Goal: Task Accomplishment & Management: Complete application form

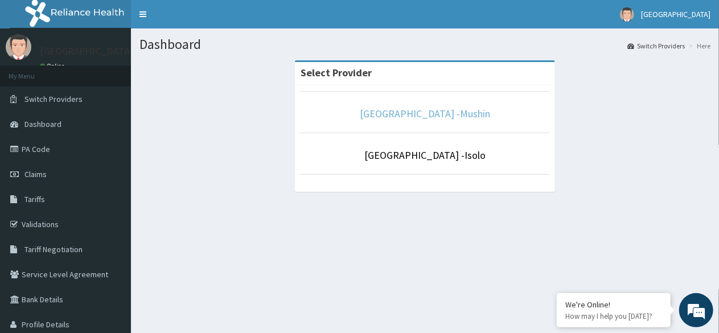
click at [427, 115] on link "[GEOGRAPHIC_DATA] -Mushin" at bounding box center [425, 113] width 130 height 13
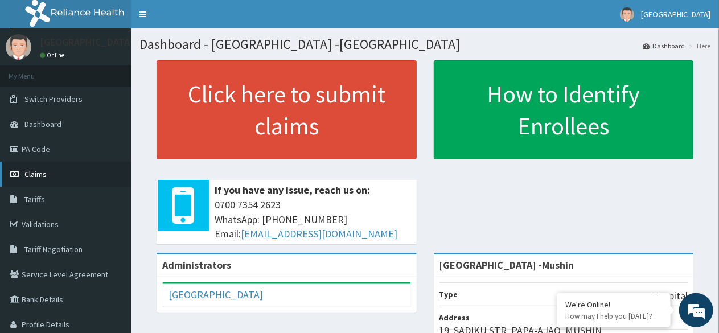
click at [35, 176] on span "Claims" at bounding box center [35, 174] width 22 height 10
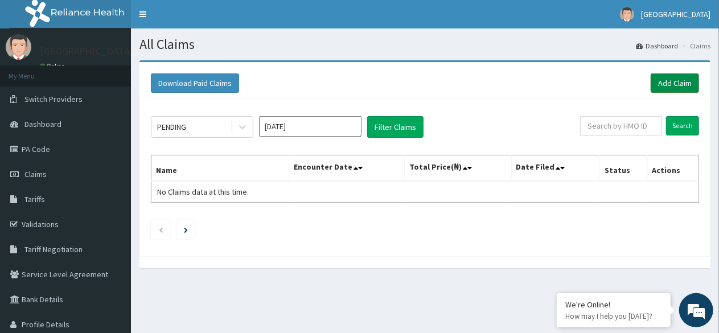
click at [667, 82] on link "Add Claim" at bounding box center [675, 82] width 48 height 19
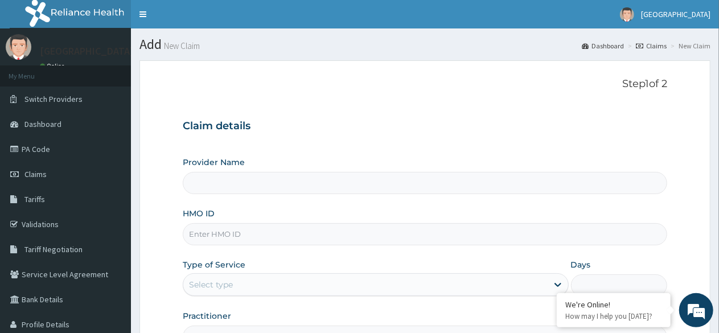
click at [233, 231] on input "HMO ID" at bounding box center [425, 234] width 485 height 22
type input "[GEOGRAPHIC_DATA] -Mushin"
